Goal: Complete application form: Complete application form

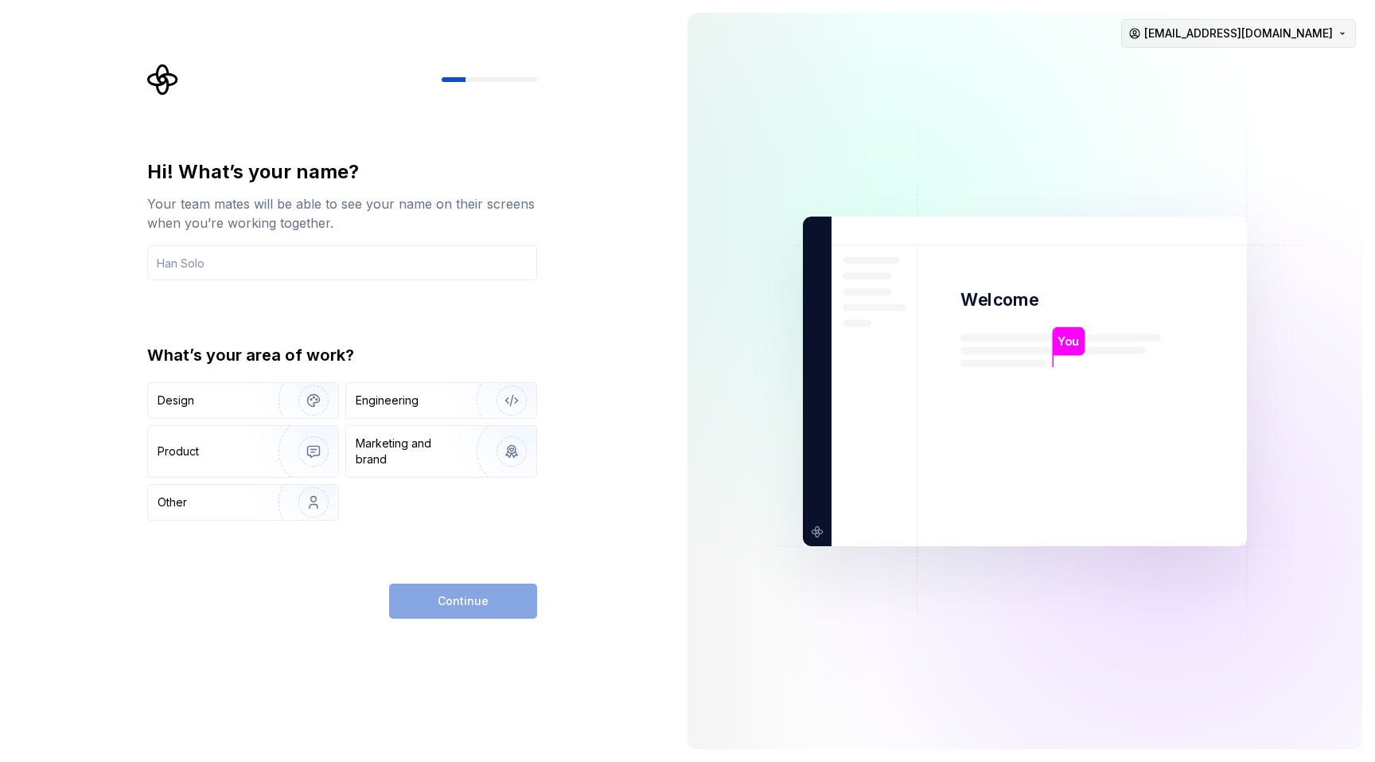
click at [1251, 44] on html "Hi! What’s your name? Your team mates will be able to see your name on their sc…" at bounding box center [687, 381] width 1375 height 762
click at [1244, 67] on div "Sign out" at bounding box center [1286, 68] width 151 height 16
type input "Rory Krkljes"
click at [216, 405] on div "Design" at bounding box center [208, 400] width 100 height 16
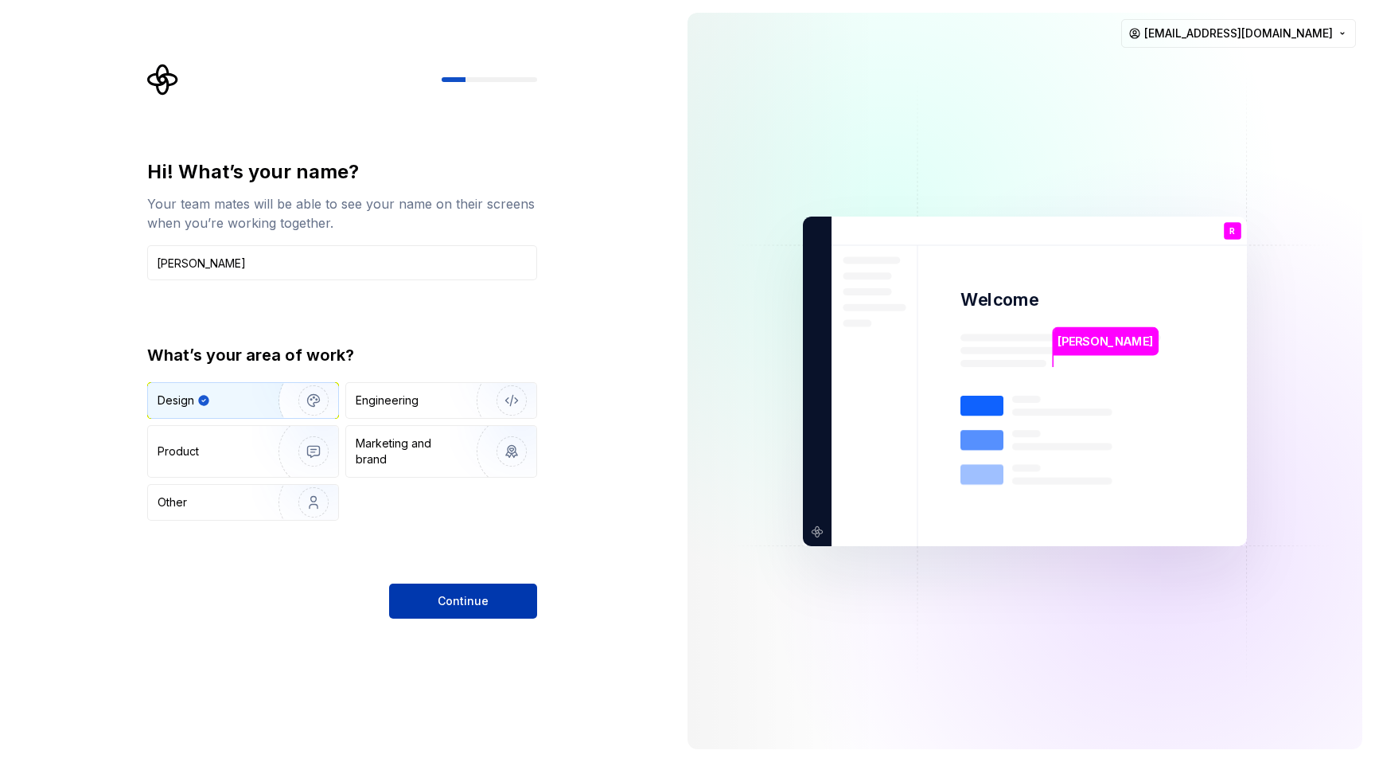
click at [454, 602] on span "Continue" at bounding box center [463, 601] width 51 height 16
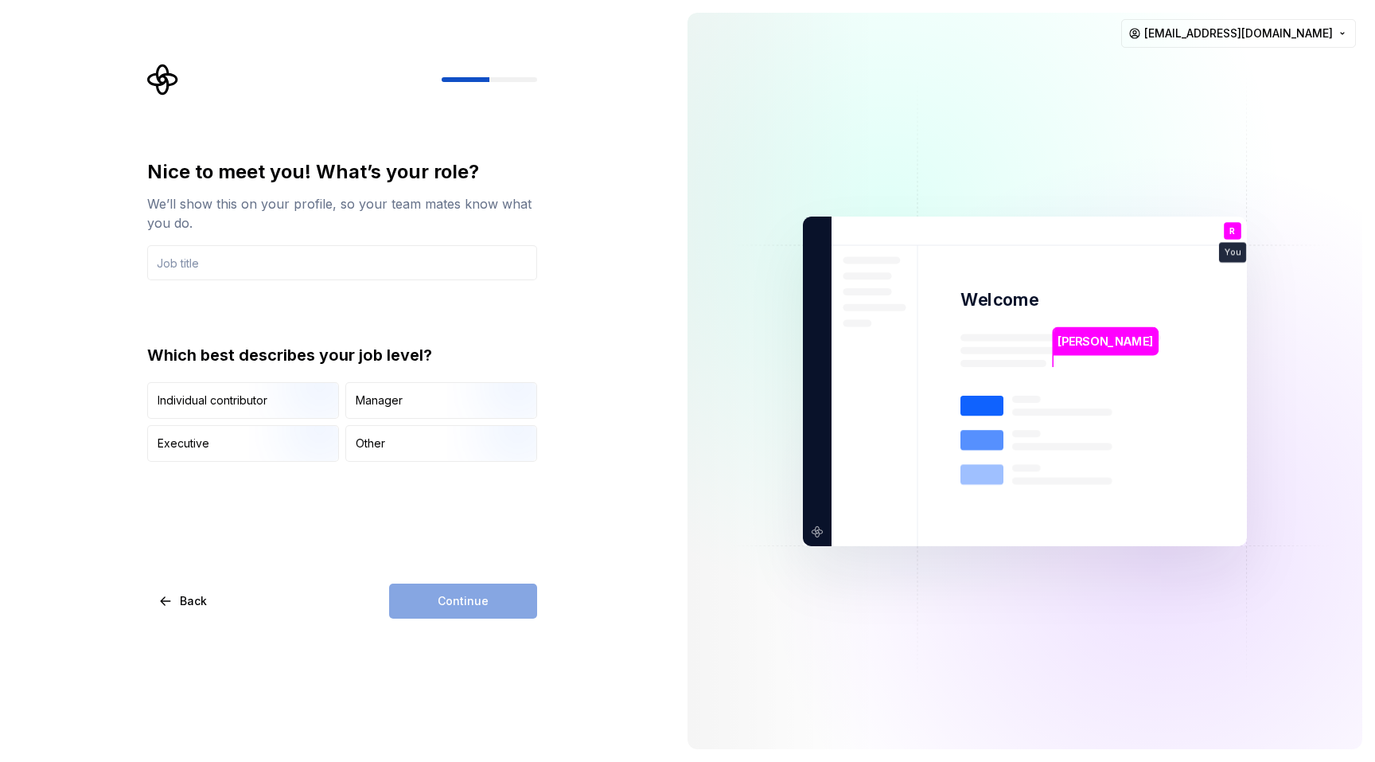
click at [298, 244] on div "Nice to meet you! What’s your role? We’ll show this on your profile, so your te…" at bounding box center [342, 219] width 390 height 121
click at [300, 257] on input "text" at bounding box center [342, 262] width 390 height 35
type input "Senior Product Designer"
click at [275, 401] on img "button" at bounding box center [300, 420] width 102 height 107
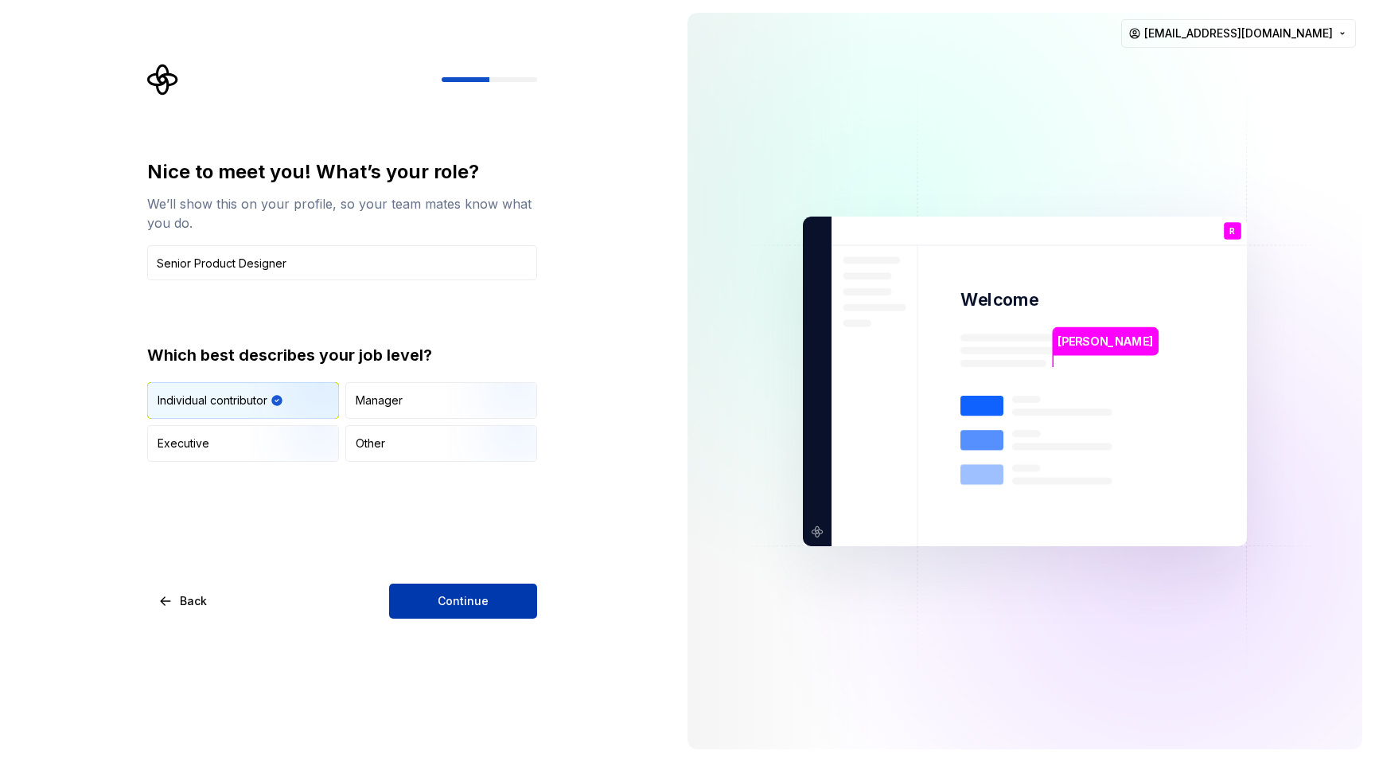
click at [430, 599] on button "Continue" at bounding box center [463, 600] width 148 height 35
